Goal: Information Seeking & Learning: Learn about a topic

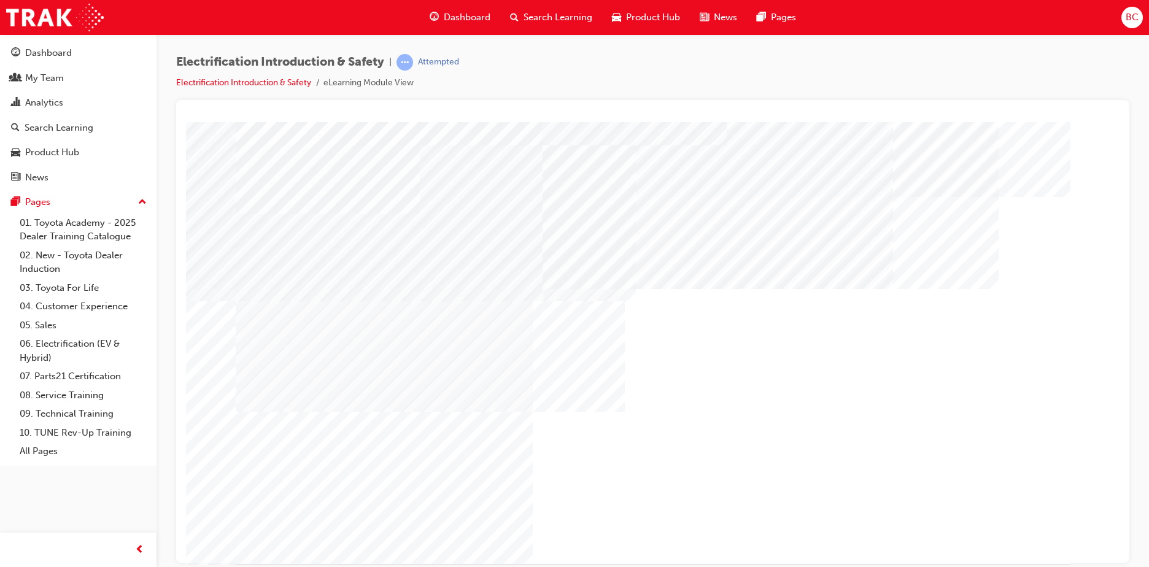
drag, startPoint x: 498, startPoint y: 405, endPoint x: 590, endPoint y: 405, distance: 92.1
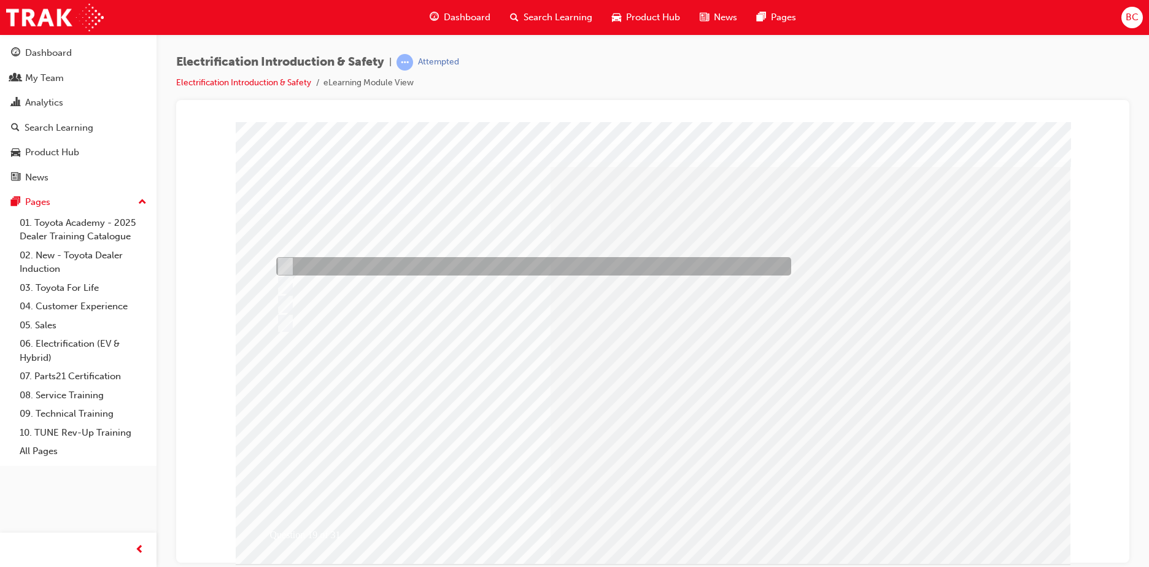
click at [374, 260] on div at bounding box center [530, 266] width 515 height 18
radio input "true"
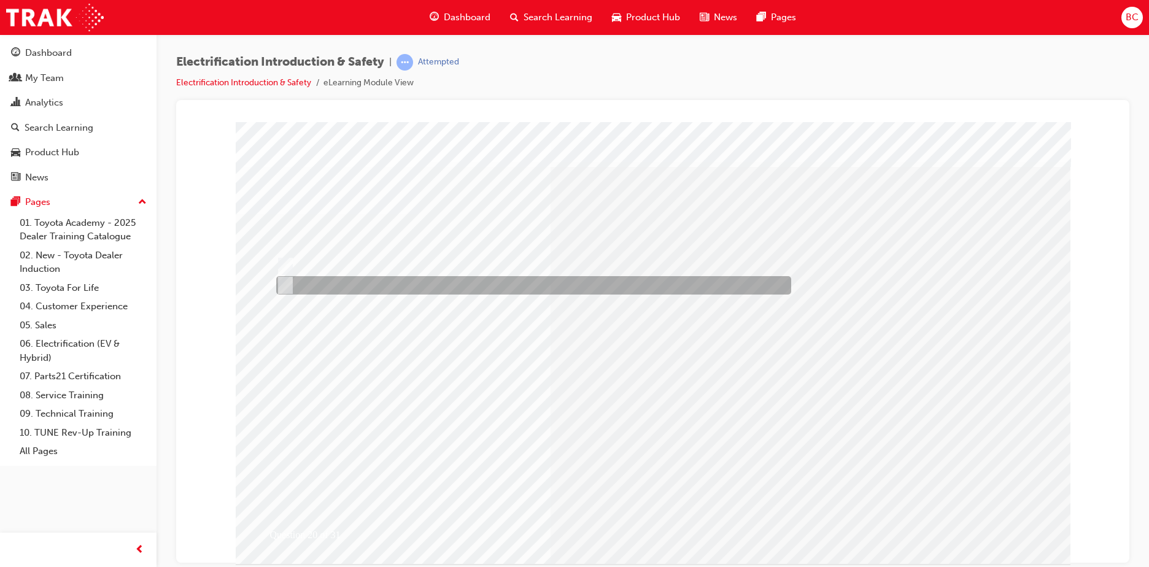
click at [331, 287] on div at bounding box center [530, 285] width 515 height 18
radio input "true"
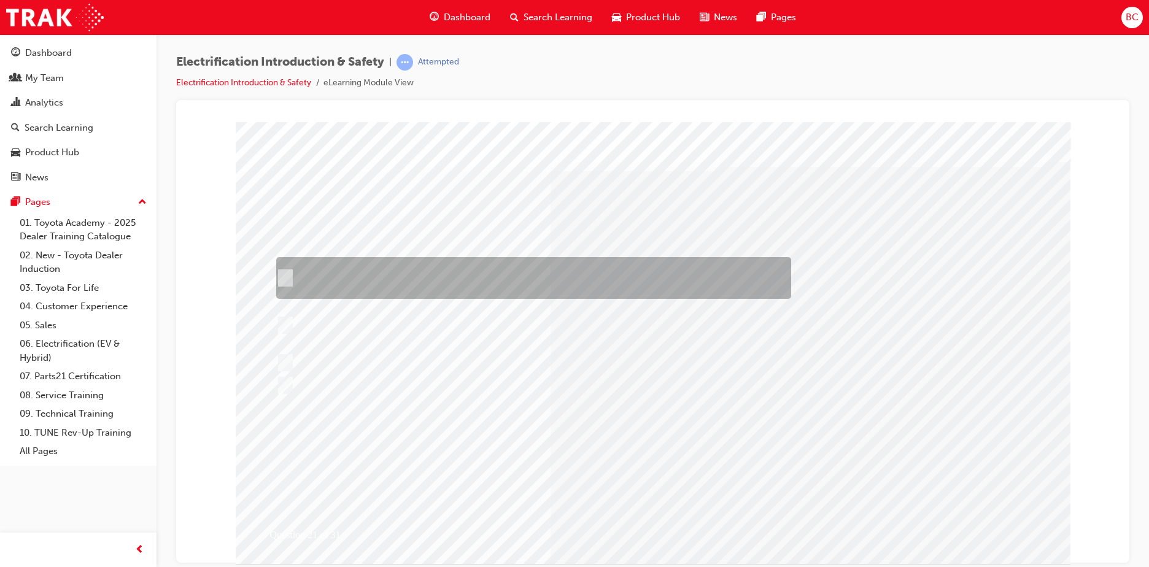
click at [451, 279] on div at bounding box center [530, 278] width 515 height 42
radio input "true"
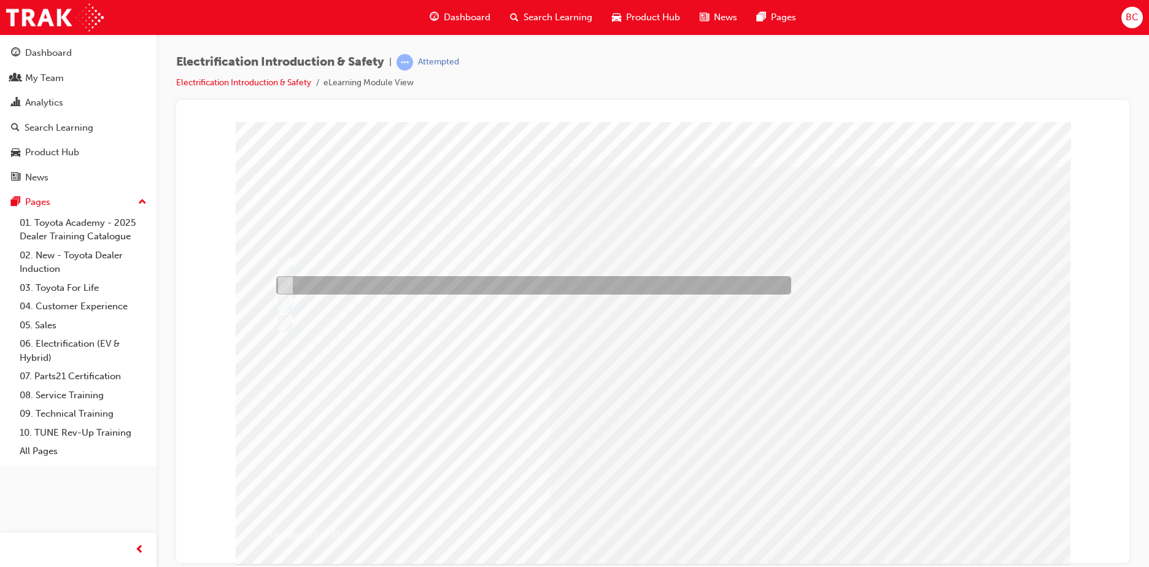
click at [366, 285] on div at bounding box center [530, 285] width 515 height 18
radio input "true"
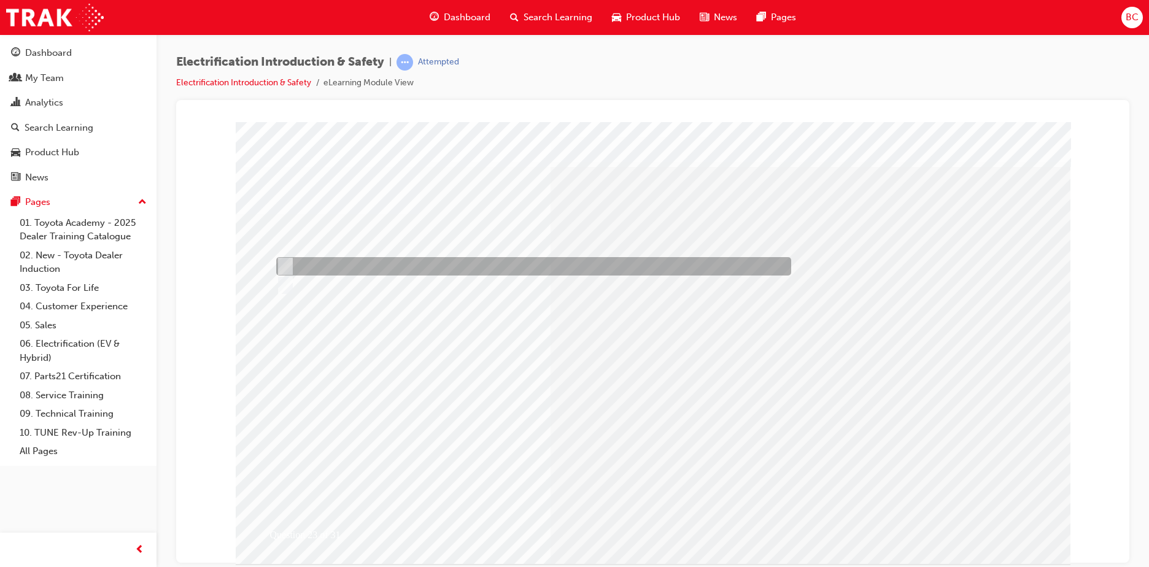
click at [323, 266] on div at bounding box center [530, 266] width 515 height 18
radio input "true"
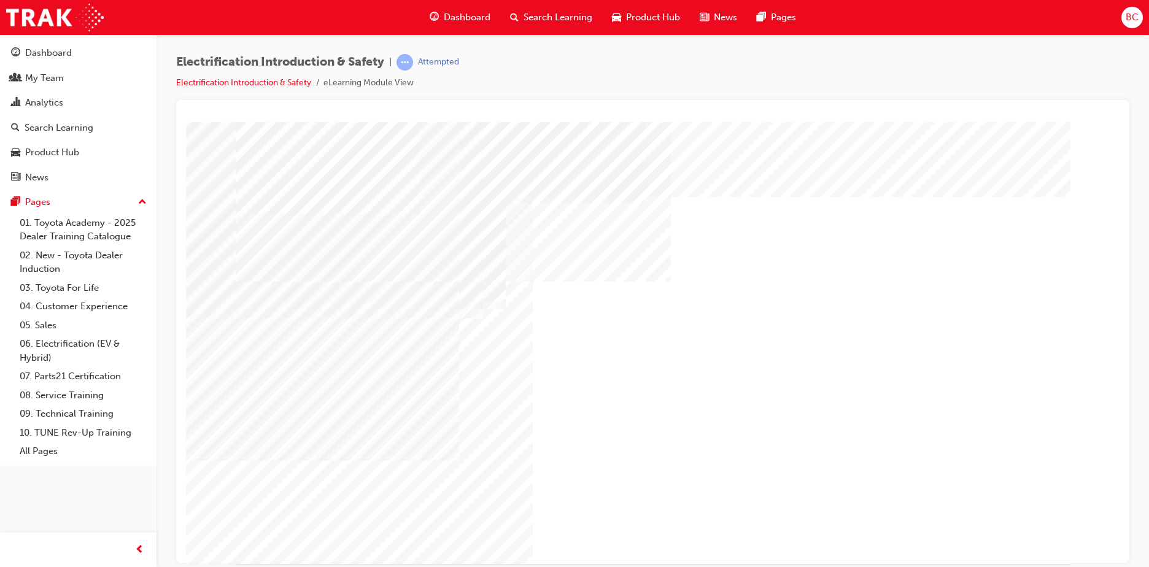
drag, startPoint x: 794, startPoint y: 229, endPoint x: 461, endPoint y: 427, distance: 387.8
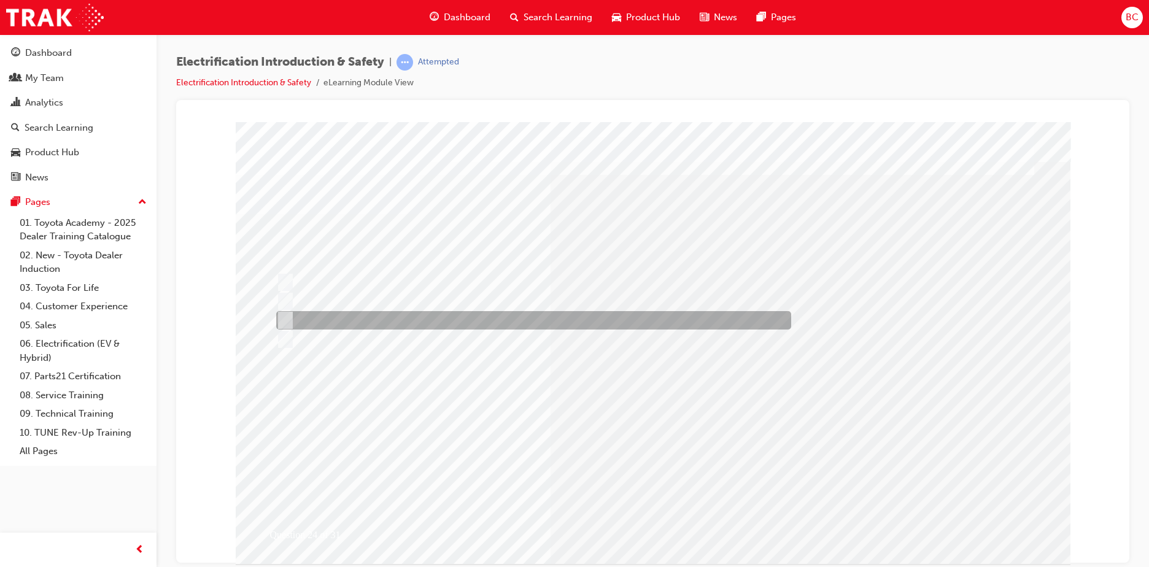
click at [348, 323] on div at bounding box center [530, 320] width 515 height 18
radio input "true"
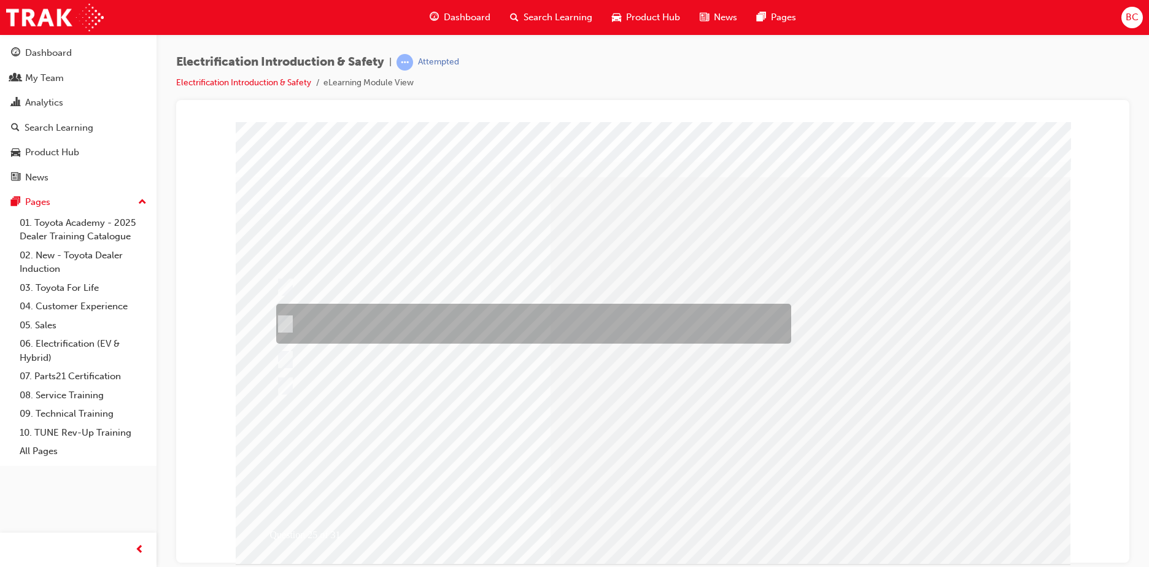
click at [433, 315] on div at bounding box center [530, 324] width 515 height 40
radio input "true"
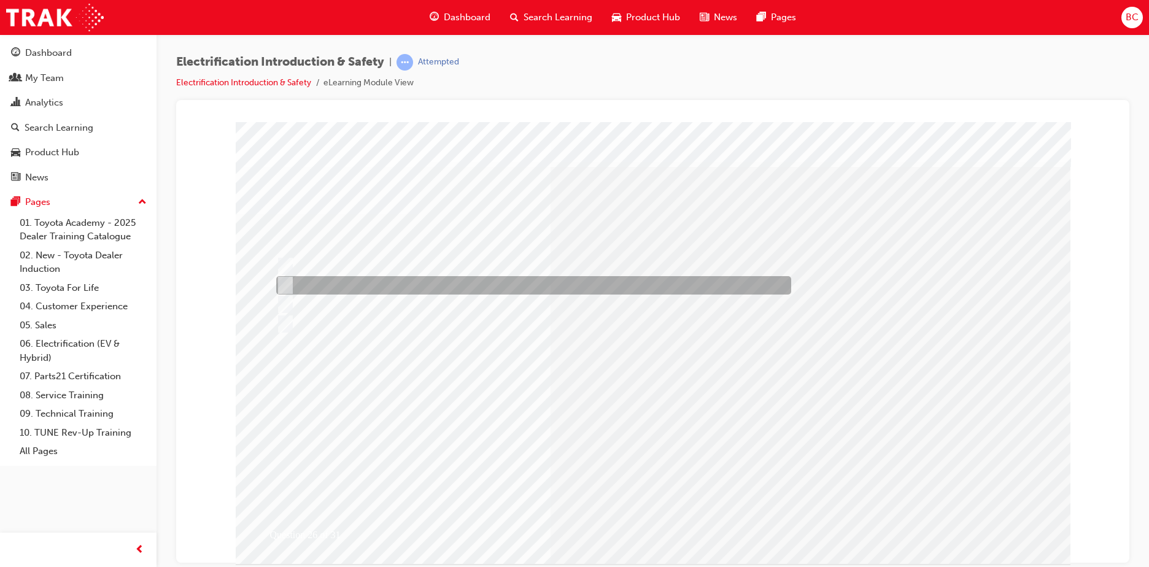
click at [465, 278] on div at bounding box center [530, 285] width 515 height 18
radio input "true"
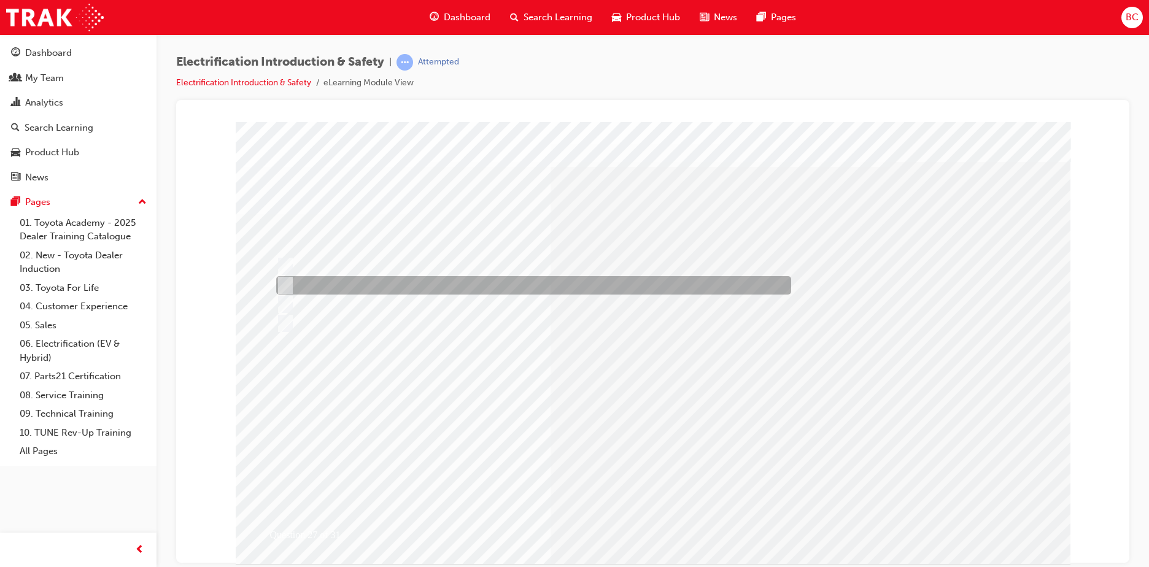
click at [406, 284] on div at bounding box center [530, 285] width 515 height 18
radio input "true"
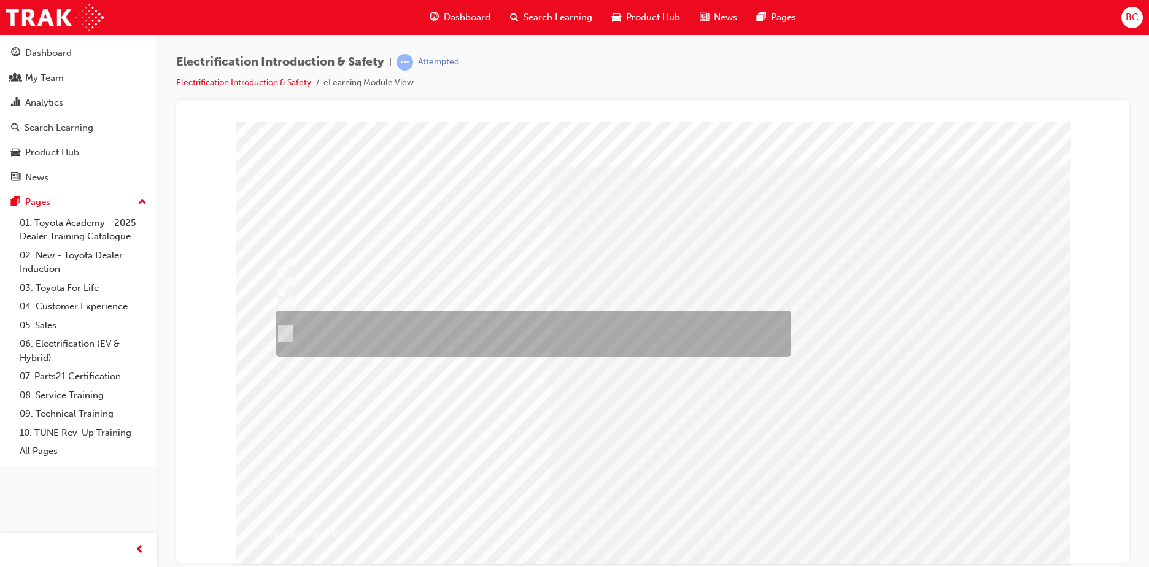
click at [393, 336] on div at bounding box center [530, 334] width 515 height 46
radio input "true"
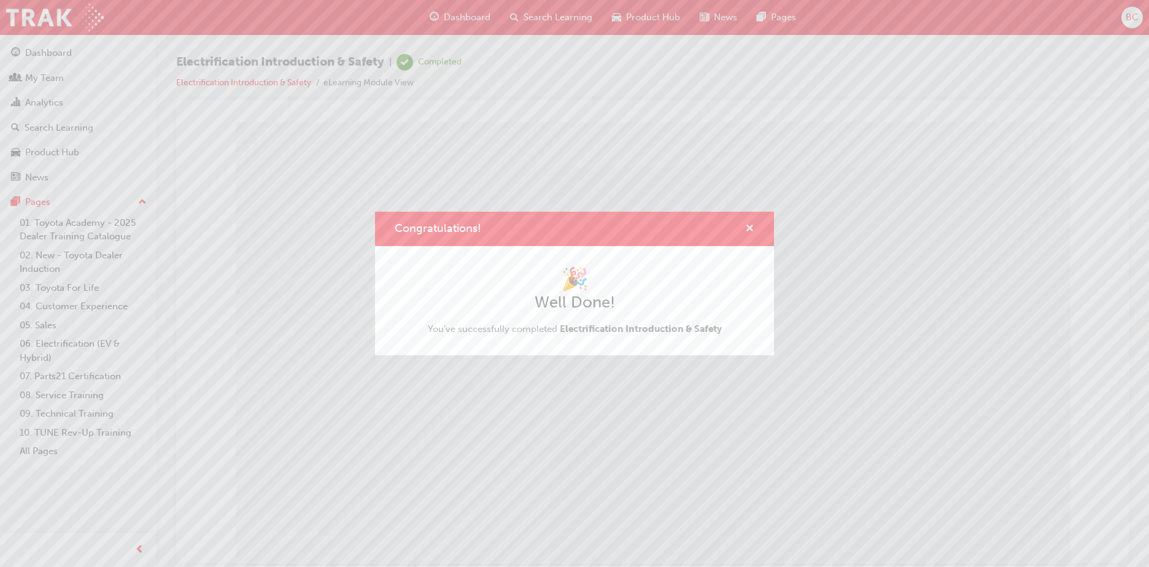
click at [752, 228] on span "cross-icon" at bounding box center [749, 229] width 9 height 11
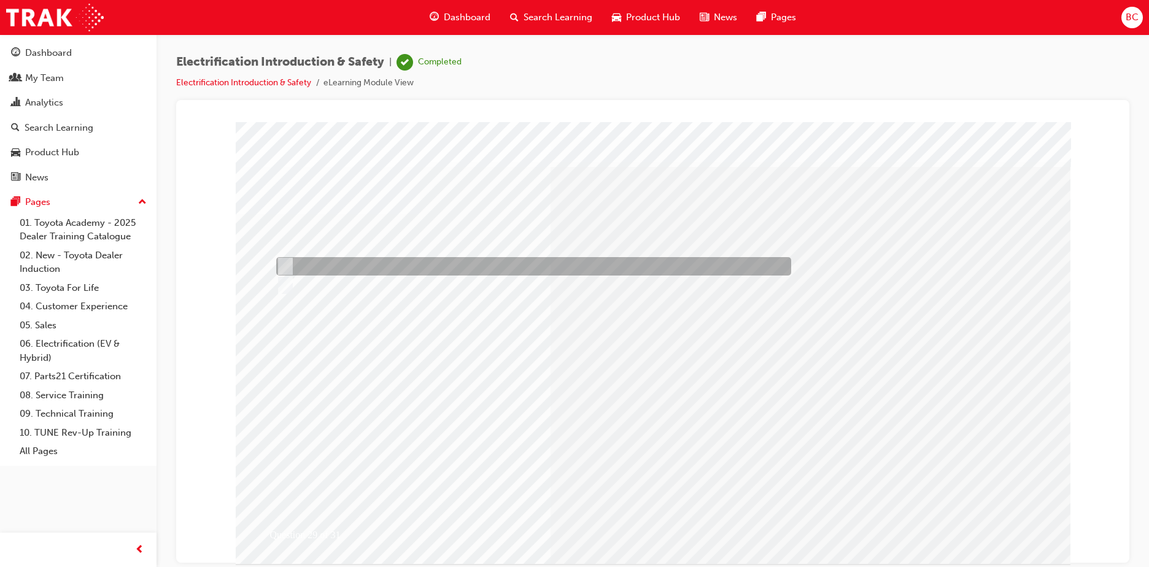
click at [325, 268] on div at bounding box center [530, 266] width 515 height 18
radio input "true"
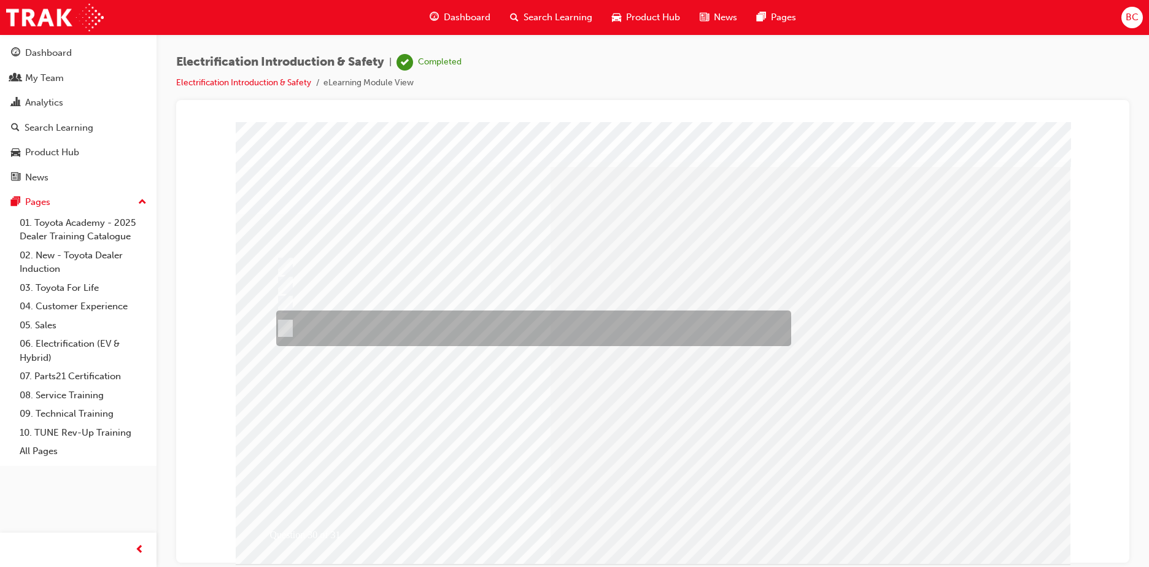
click at [400, 331] on div at bounding box center [530, 329] width 515 height 36
radio input "true"
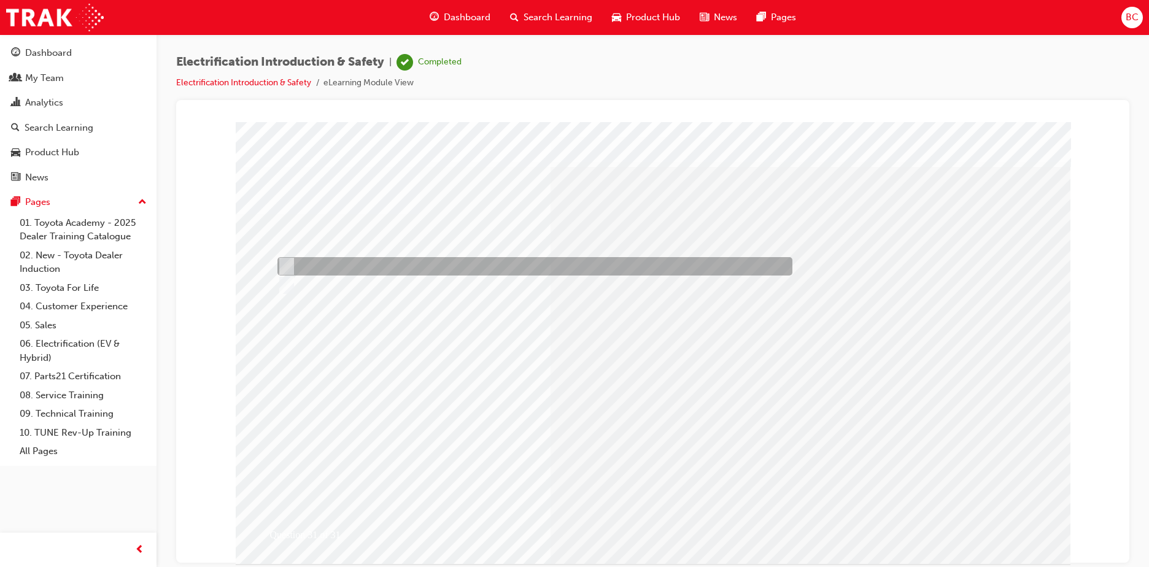
click at [321, 268] on div at bounding box center [531, 266] width 515 height 18
radio input "true"
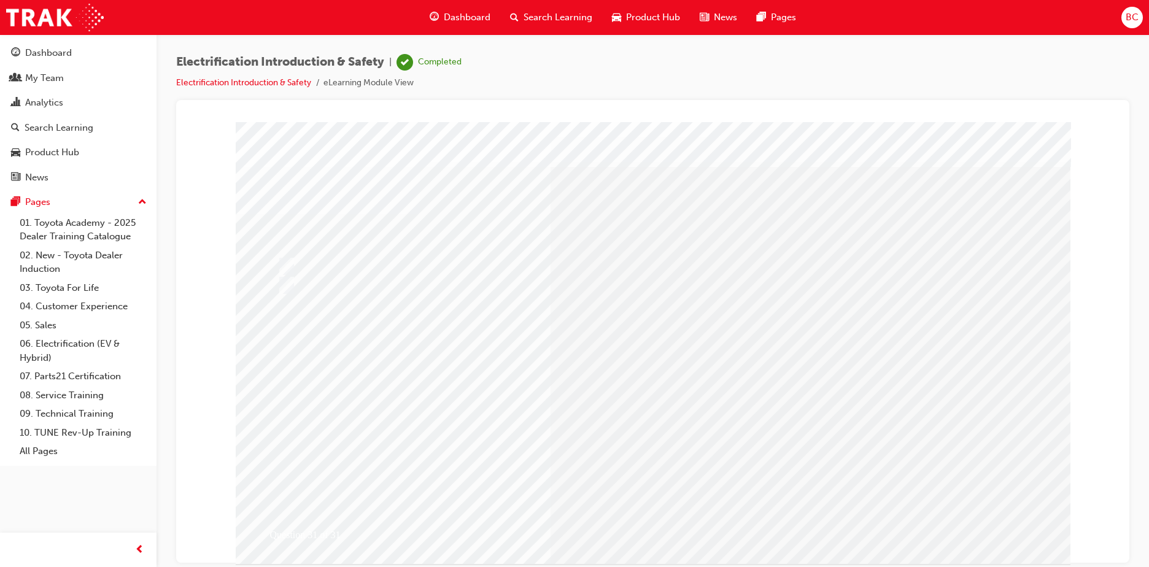
click at [285, 80] on link "Electrification Introduction & Safety" at bounding box center [243, 82] width 135 height 10
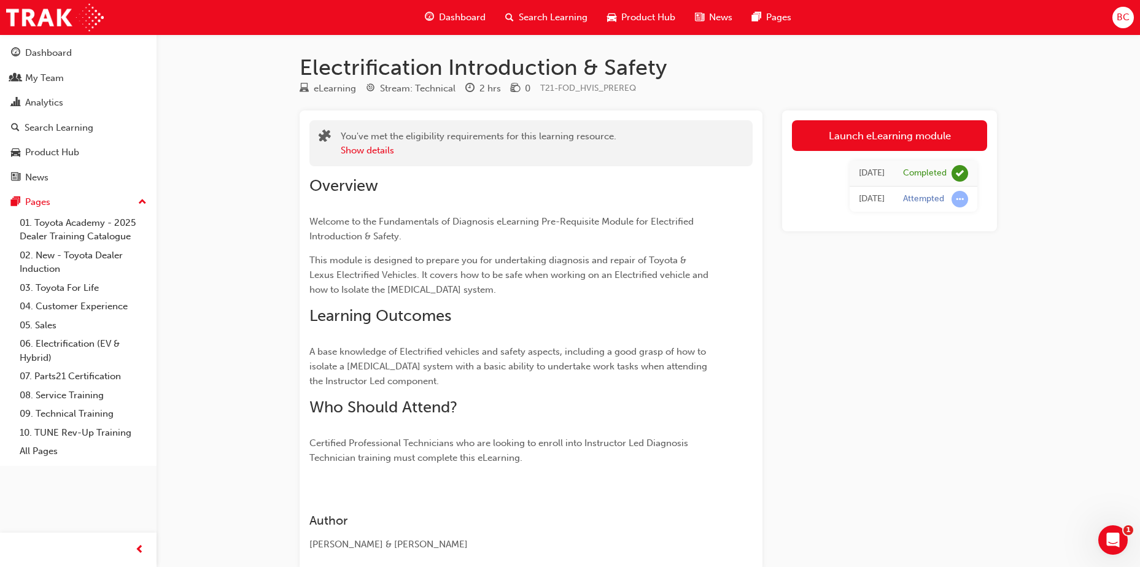
click at [469, 14] on span "Dashboard" at bounding box center [462, 17] width 47 height 14
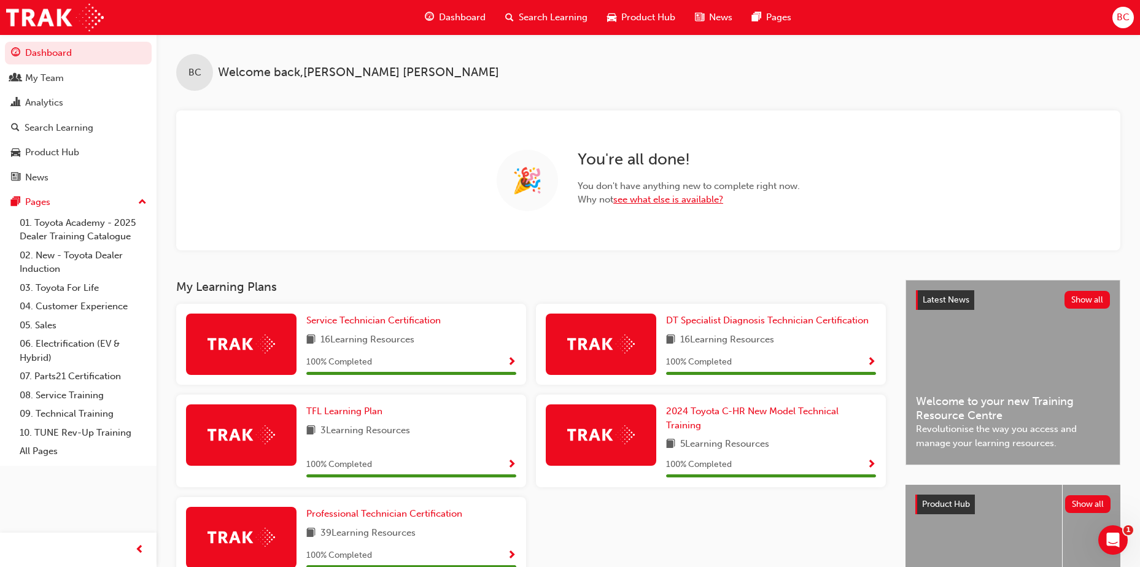
click at [670, 194] on link "see what else is available?" at bounding box center [668, 199] width 110 height 11
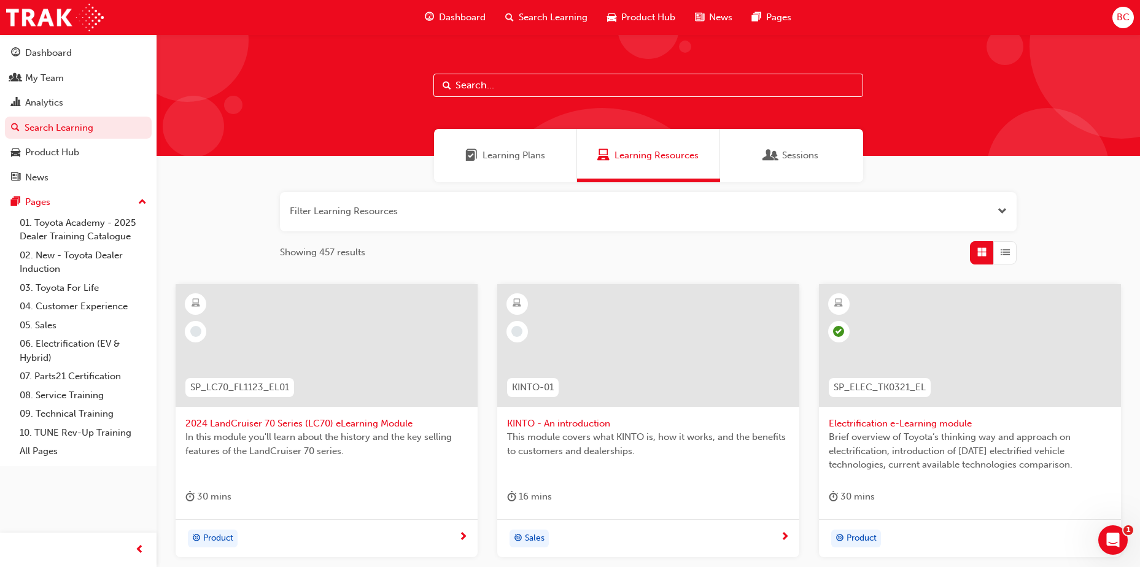
click at [537, 155] on span "Learning Plans" at bounding box center [513, 156] width 63 height 14
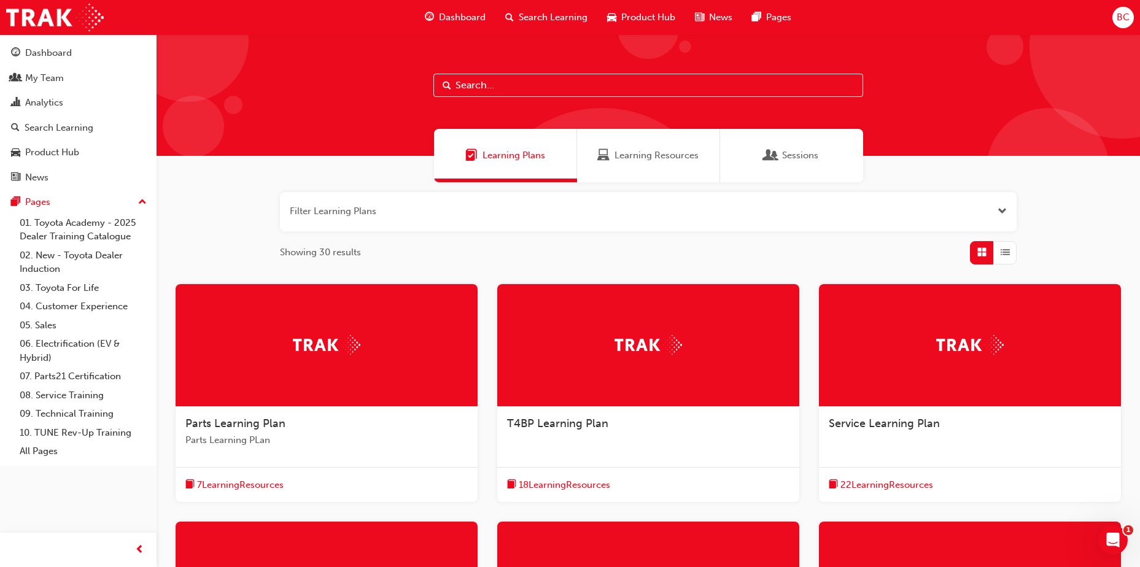
click at [670, 165] on div "Learning Resources" at bounding box center [648, 155] width 143 height 53
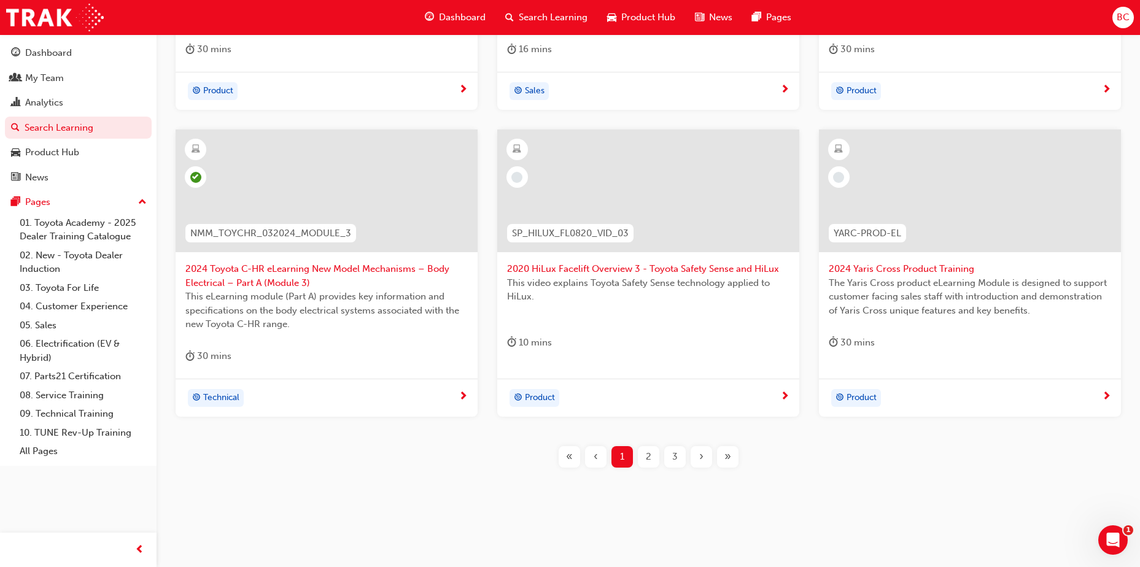
scroll to position [79, 0]
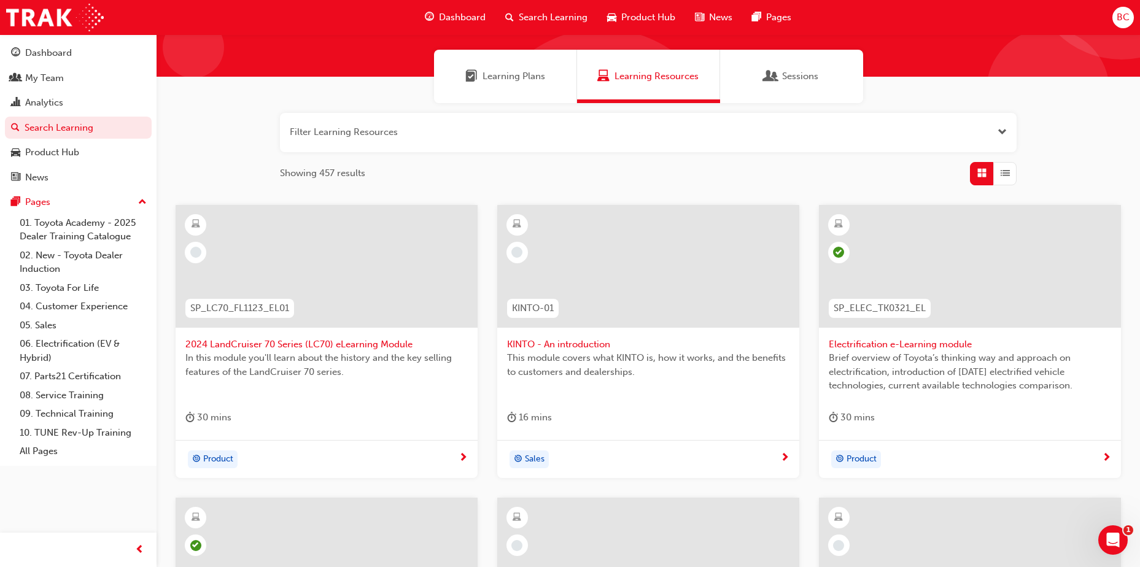
click at [808, 85] on div "Sessions" at bounding box center [791, 76] width 143 height 53
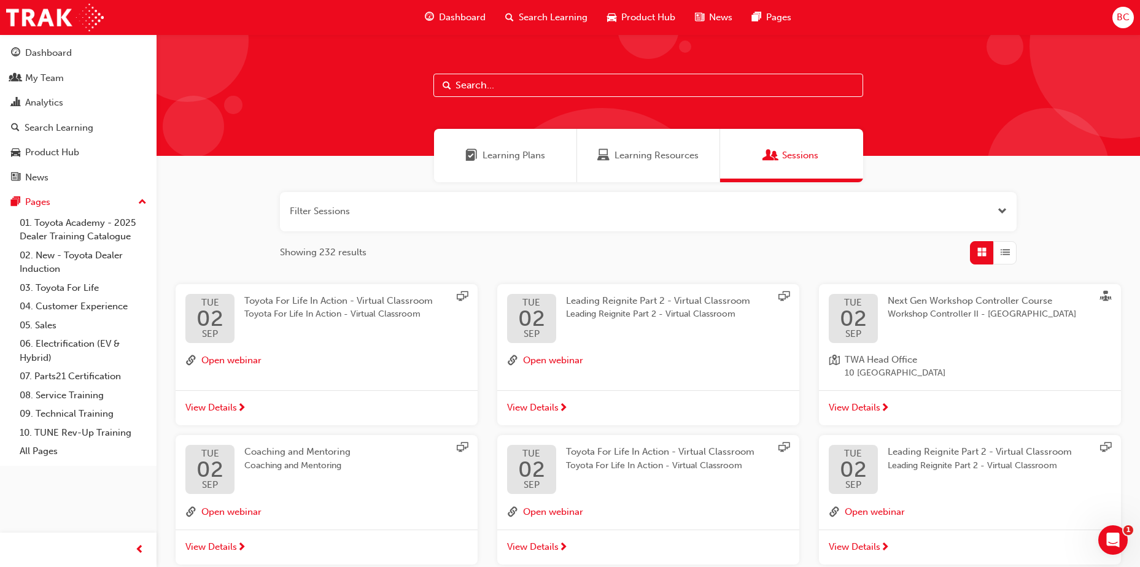
click at [513, 159] on span "Learning Plans" at bounding box center [513, 156] width 63 height 14
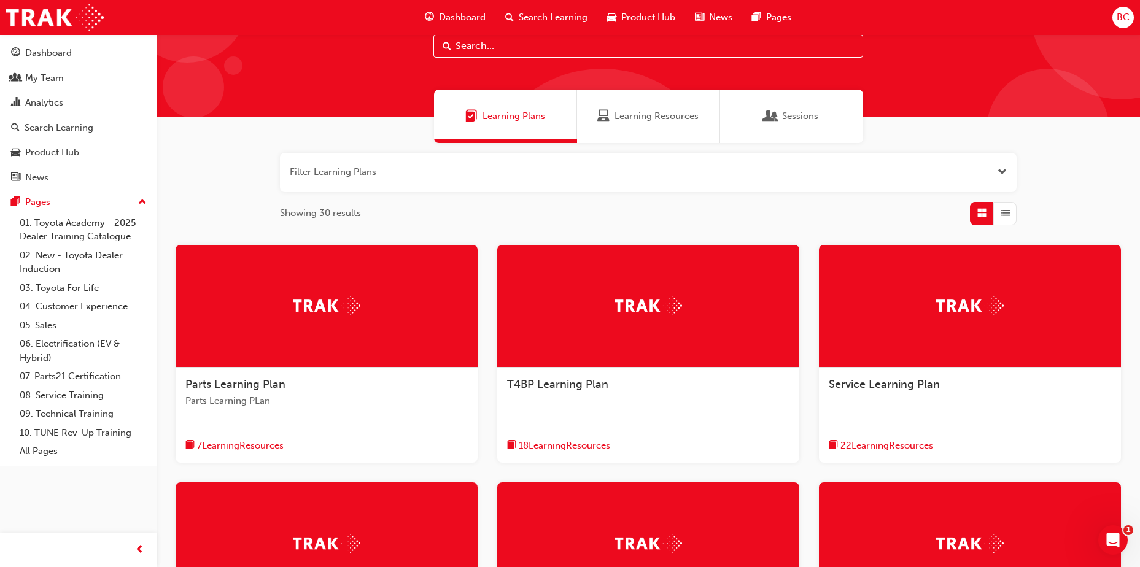
scroll to position [61, 0]
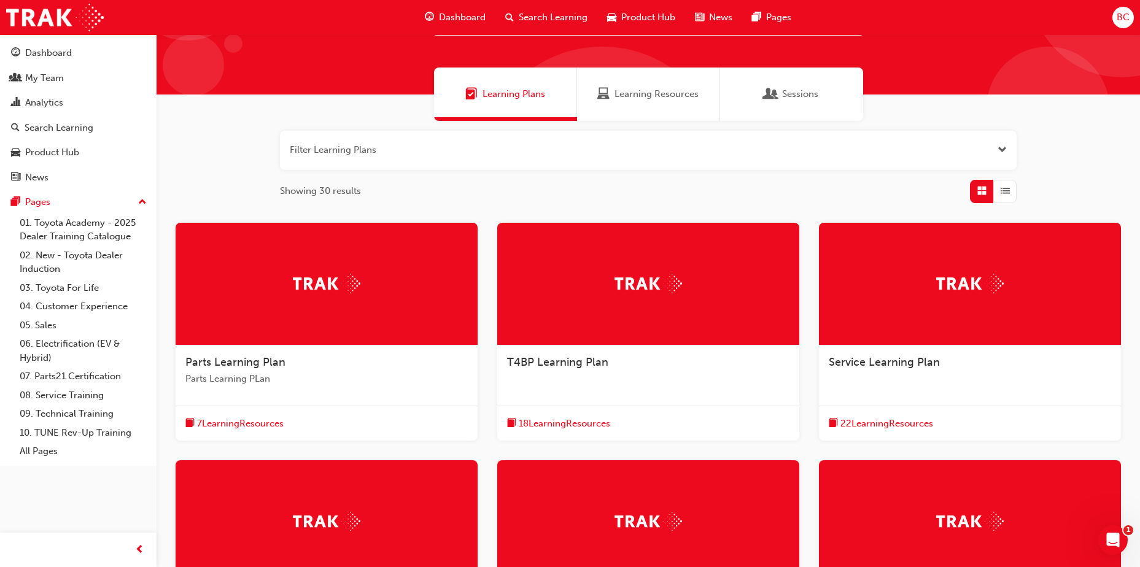
click at [872, 362] on span "Service Learning Plan" at bounding box center [884, 362] width 111 height 14
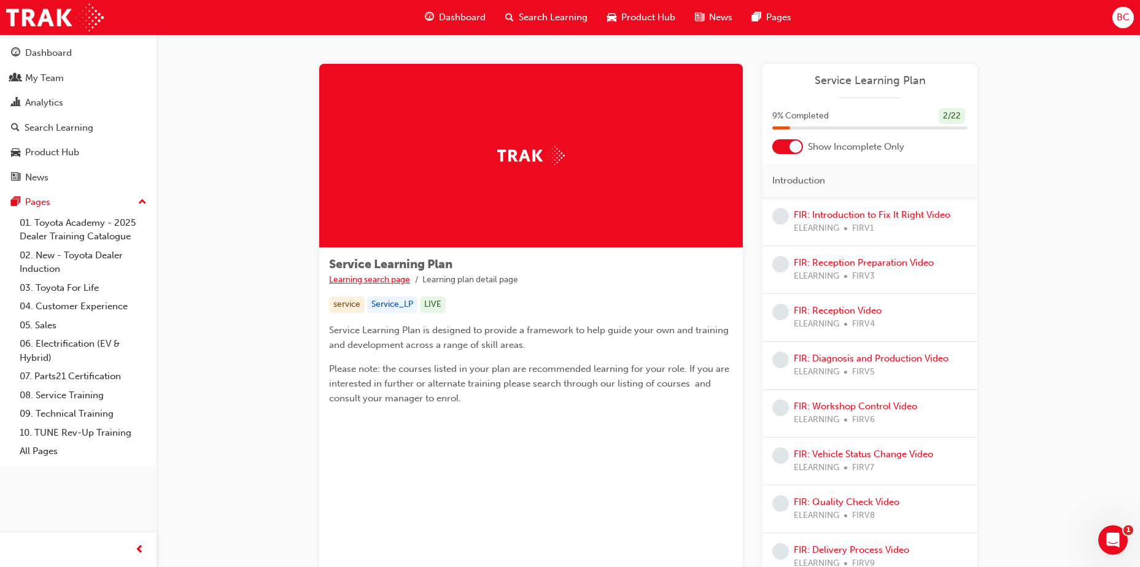
click at [373, 279] on link "Learning search page" at bounding box center [369, 279] width 81 height 10
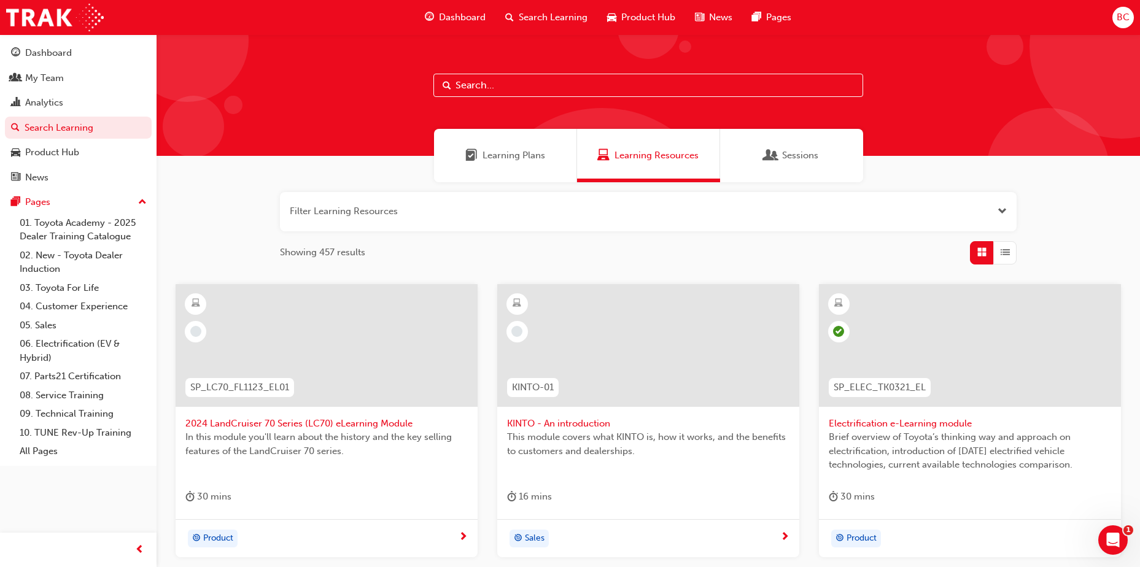
click at [498, 155] on span "Learning Plans" at bounding box center [513, 156] width 63 height 14
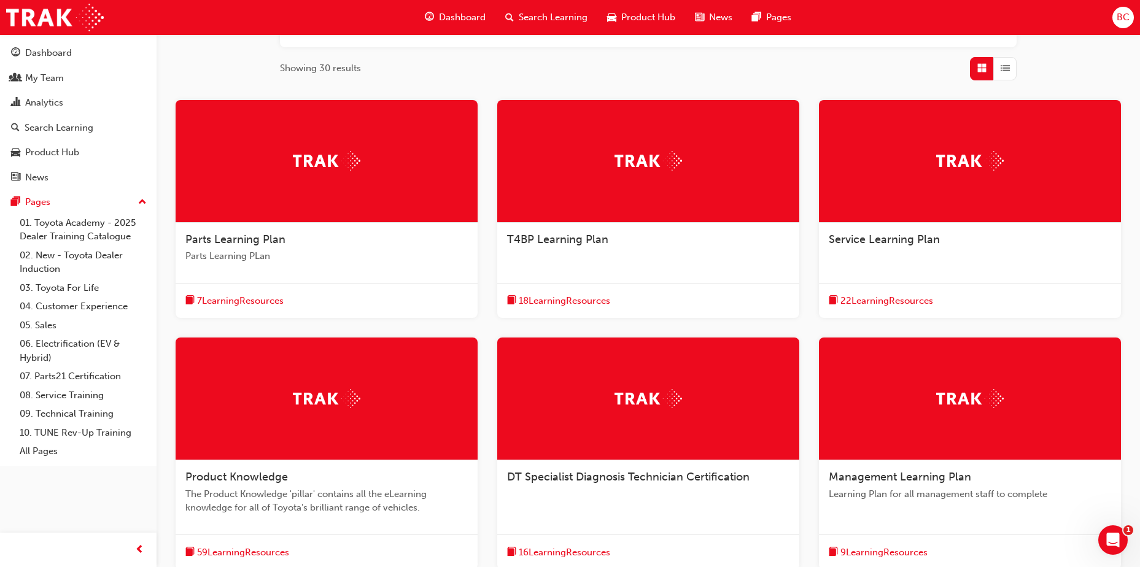
scroll to position [246, 0]
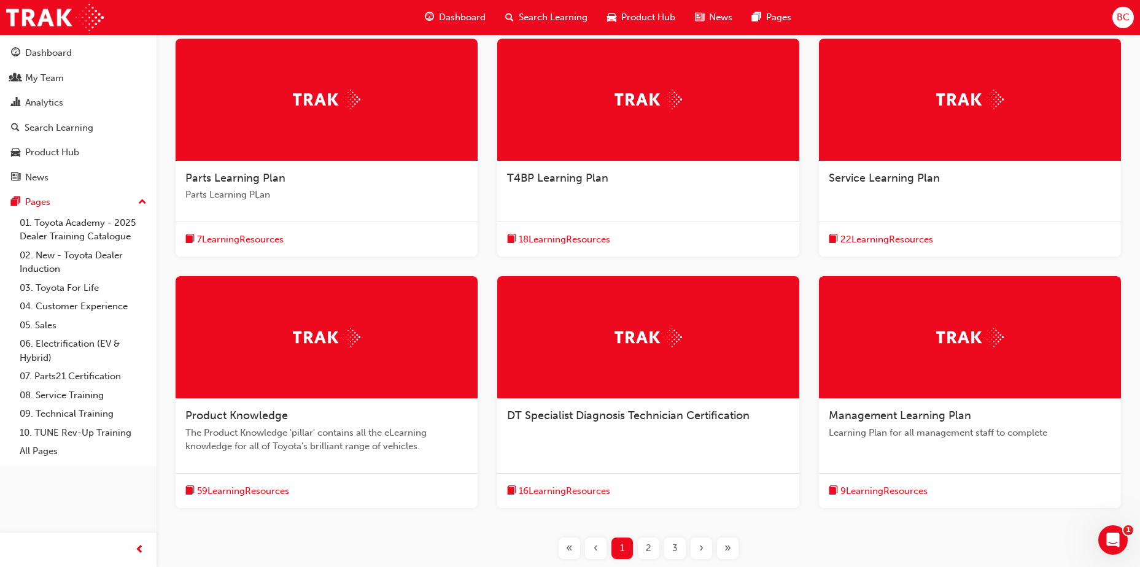
click at [273, 406] on div "Product Knowledge The Product Knowledge 'pillar' contains all the eLearning kno…" at bounding box center [327, 436] width 302 height 74
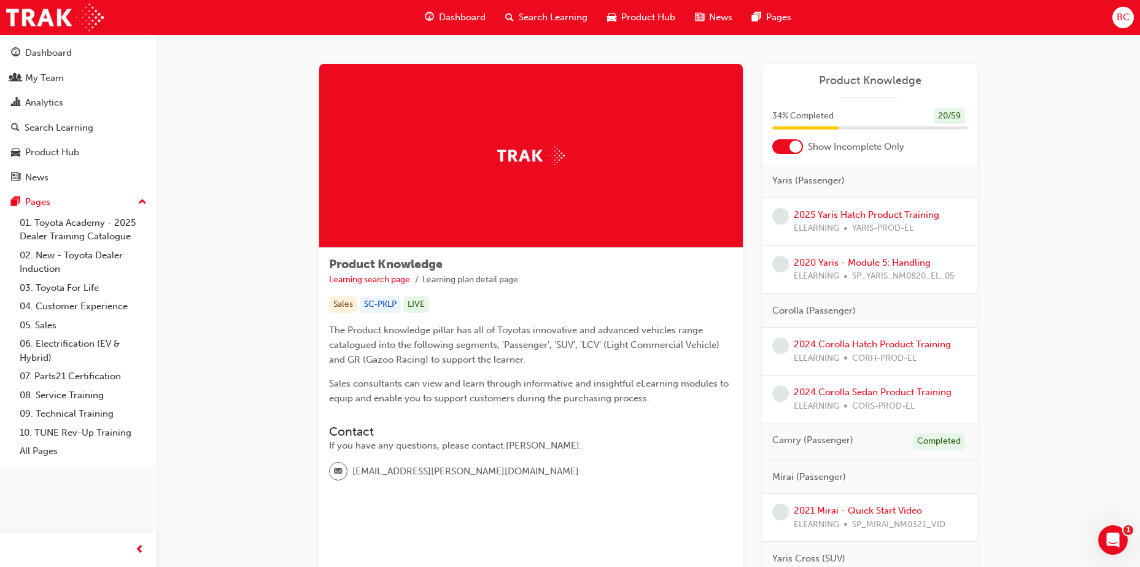
click at [473, 12] on span "Dashboard" at bounding box center [462, 17] width 47 height 14
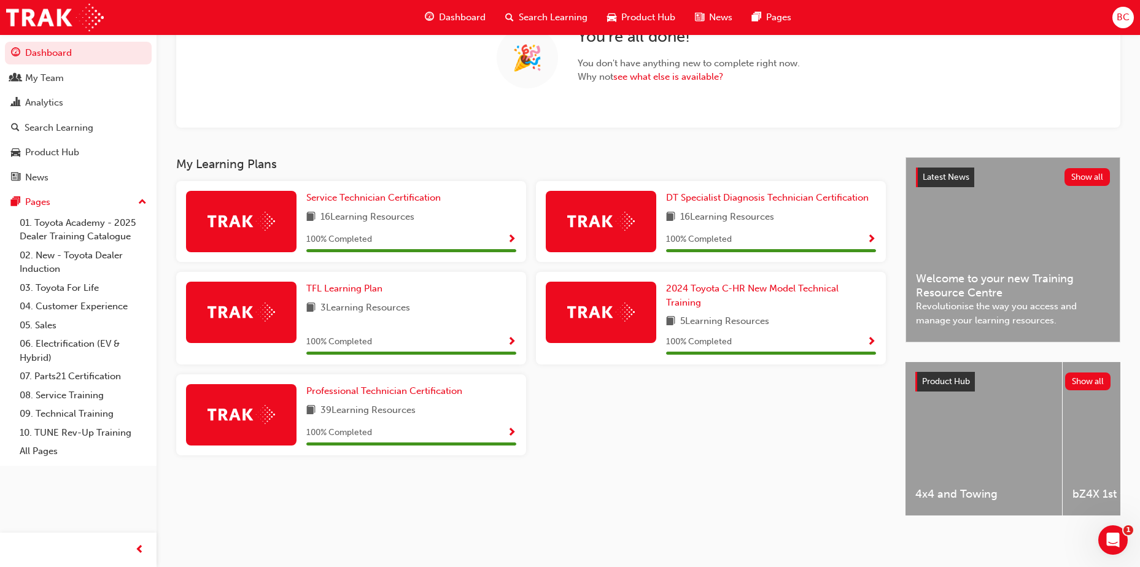
scroll to position [129, 0]
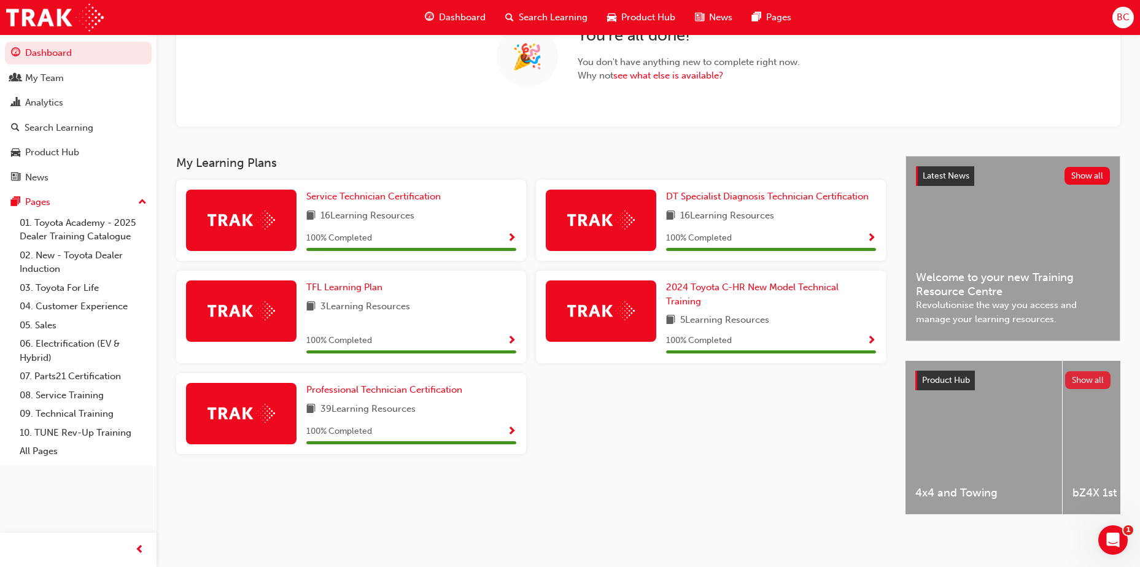
click at [1080, 376] on button "Show all" at bounding box center [1088, 380] width 46 height 18
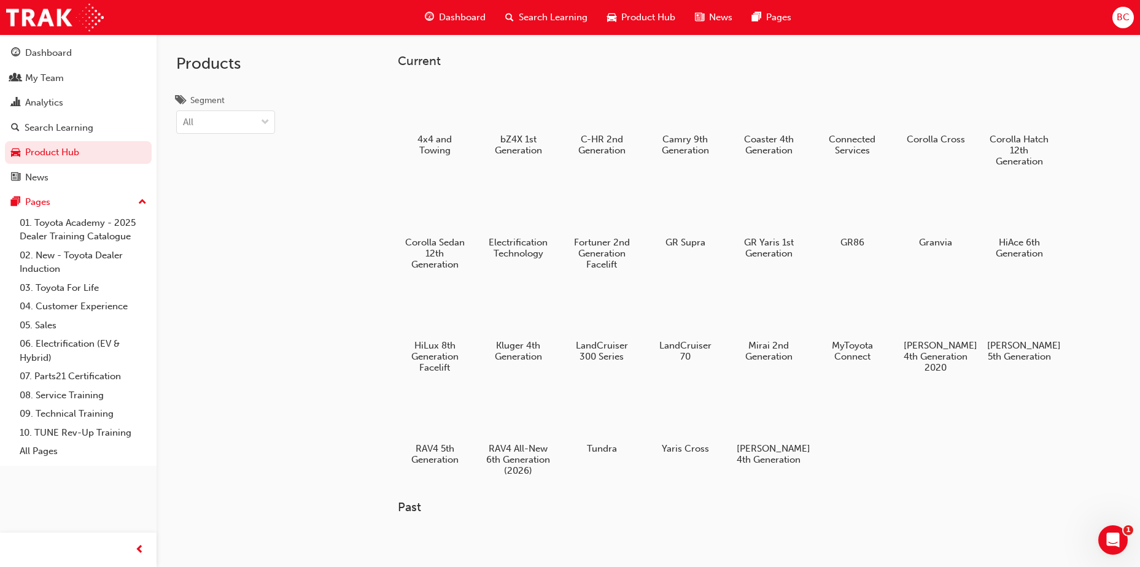
click at [452, 18] on span "Dashboard" at bounding box center [462, 17] width 47 height 14
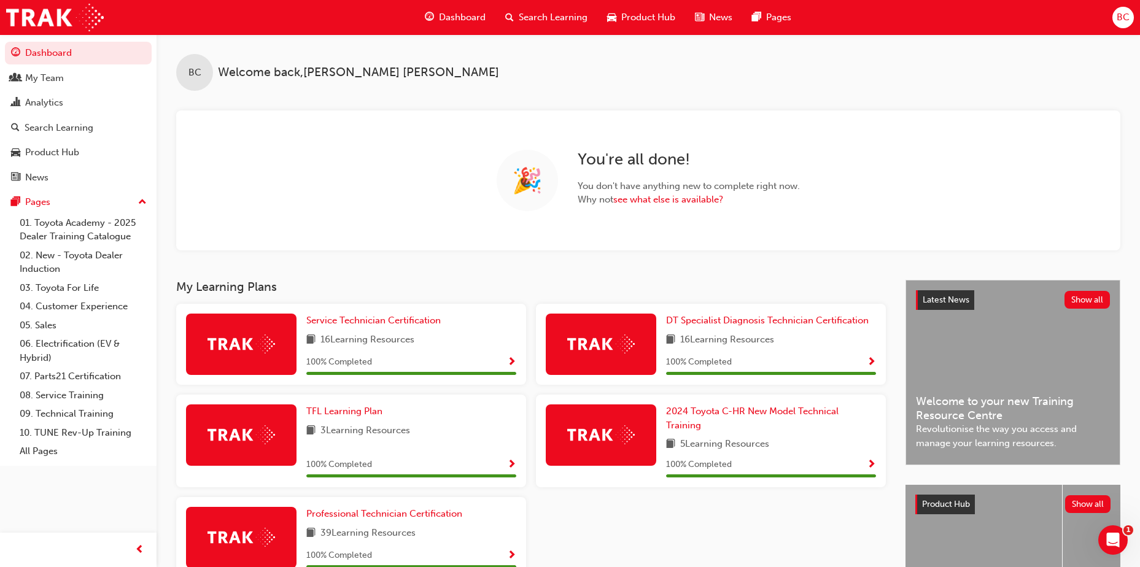
scroll to position [61, 0]
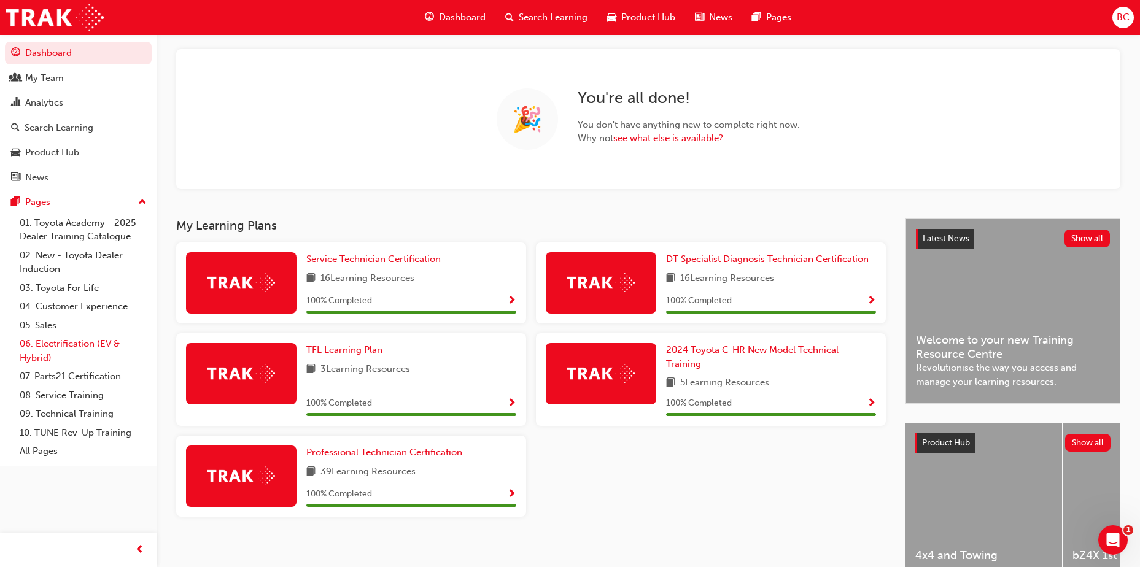
click at [65, 339] on link "06. Electrification (EV & Hybrid)" at bounding box center [83, 351] width 137 height 33
